Goal: Navigation & Orientation: Find specific page/section

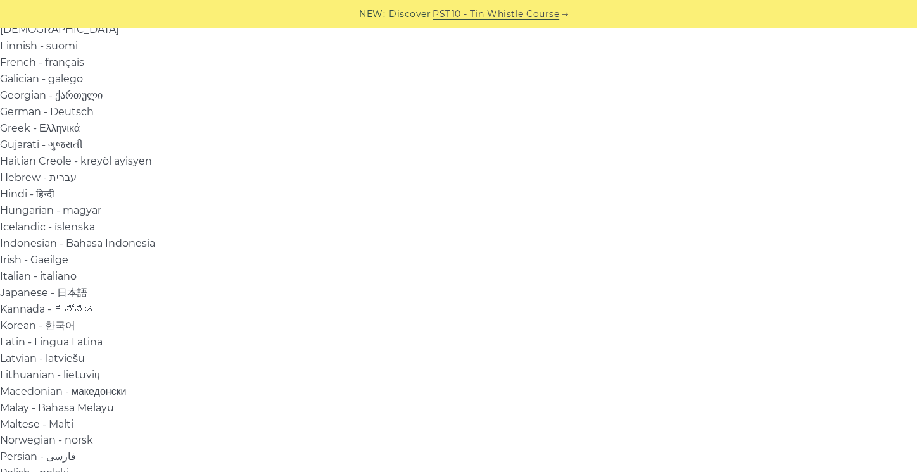
scroll to position [370, 0]
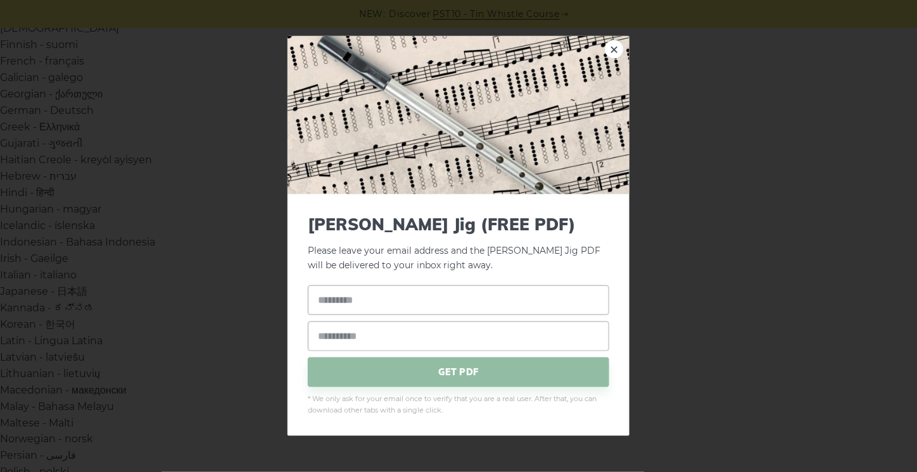
click at [100, 279] on div "× [PERSON_NAME] Jig (FREE PDF) Please leave your email address and the [PERSON_…" at bounding box center [458, 236] width 917 height 472
click at [613, 49] on link "×" at bounding box center [614, 49] width 19 height 19
drag, startPoint x: 298, startPoint y: 187, endPoint x: 92, endPoint y: 246, distance: 214.2
click at [92, 246] on div "× [PERSON_NAME] Jig (FREE PDF) Please leave your email address and the [PERSON_…" at bounding box center [458, 236] width 917 height 472
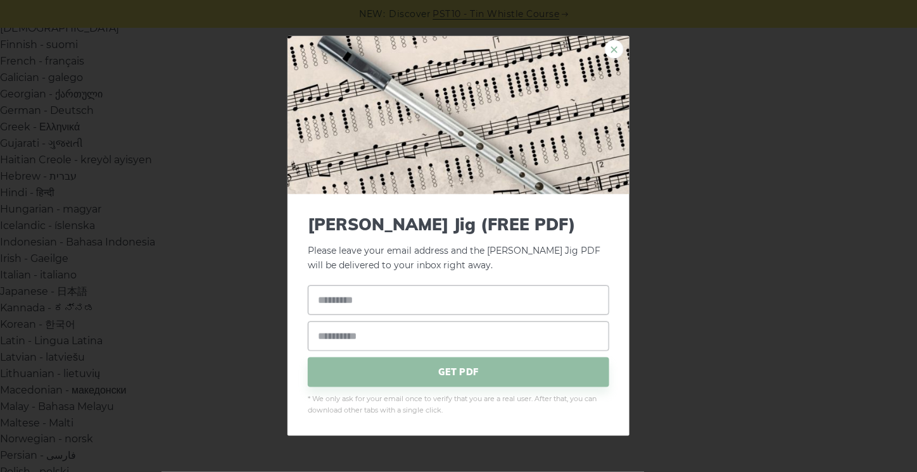
click at [618, 43] on link "×" at bounding box center [614, 49] width 19 height 19
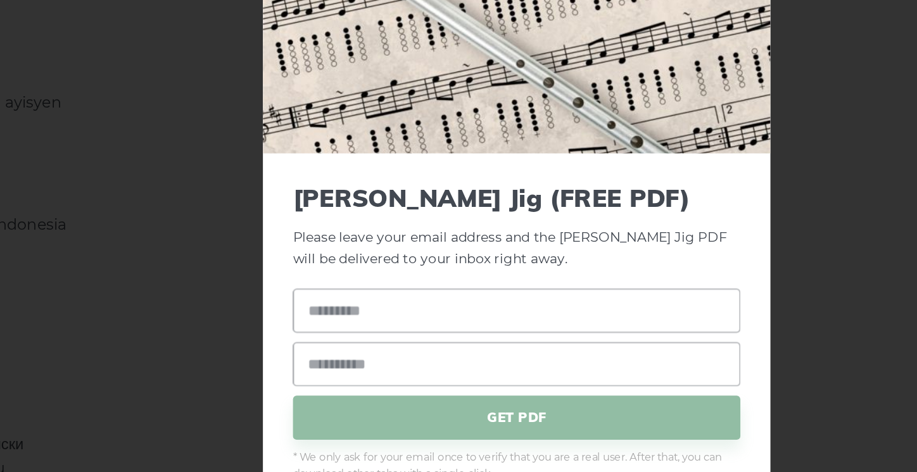
drag, startPoint x: 238, startPoint y: 244, endPoint x: 110, endPoint y: 298, distance: 139.0
click at [110, 298] on div "× [PERSON_NAME] Jig (FREE PDF) Please leave your email address and the [PERSON_…" at bounding box center [458, 236] width 917 height 472
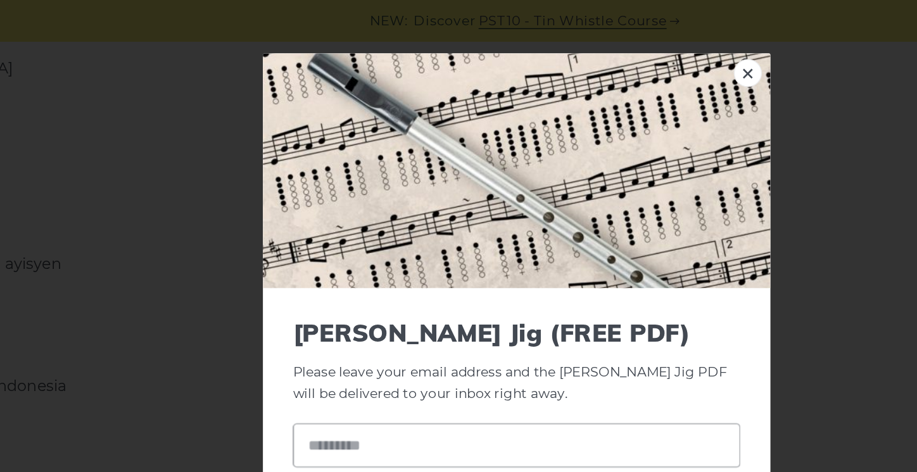
scroll to position [352, 0]
click at [617, 53] on link "×" at bounding box center [614, 49] width 19 height 19
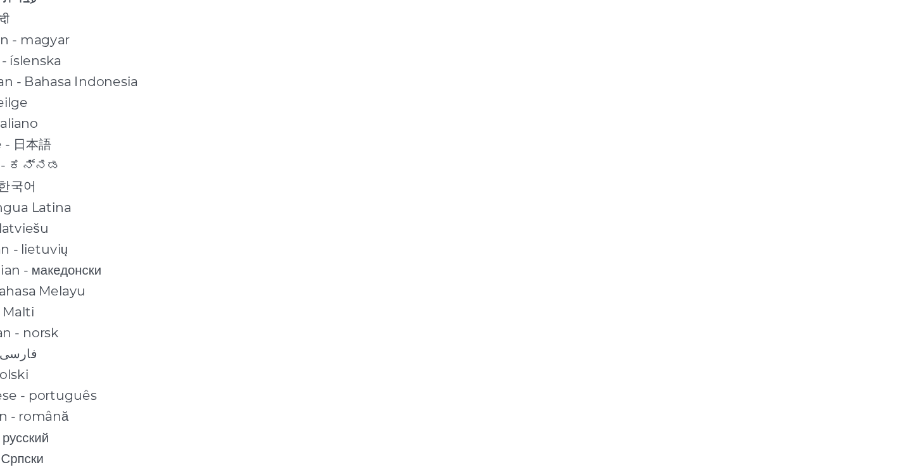
scroll to position [449, 0]
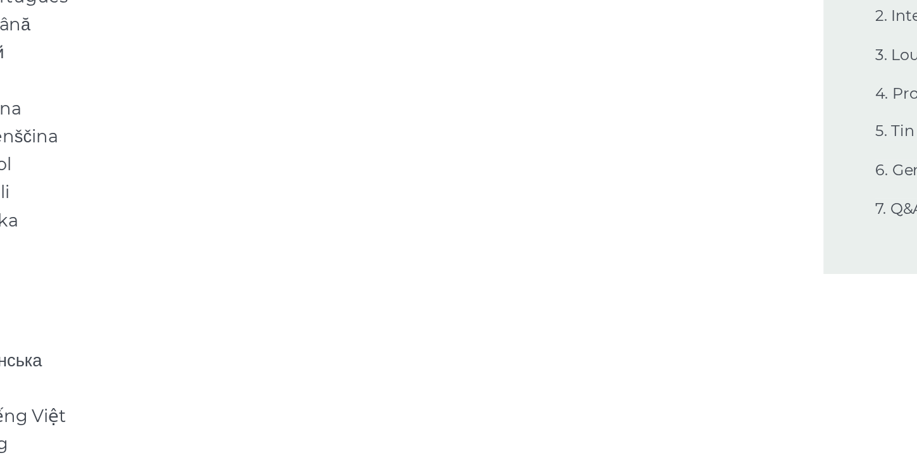
scroll to position [666, 0]
